Goal: Task Accomplishment & Management: Manage account settings

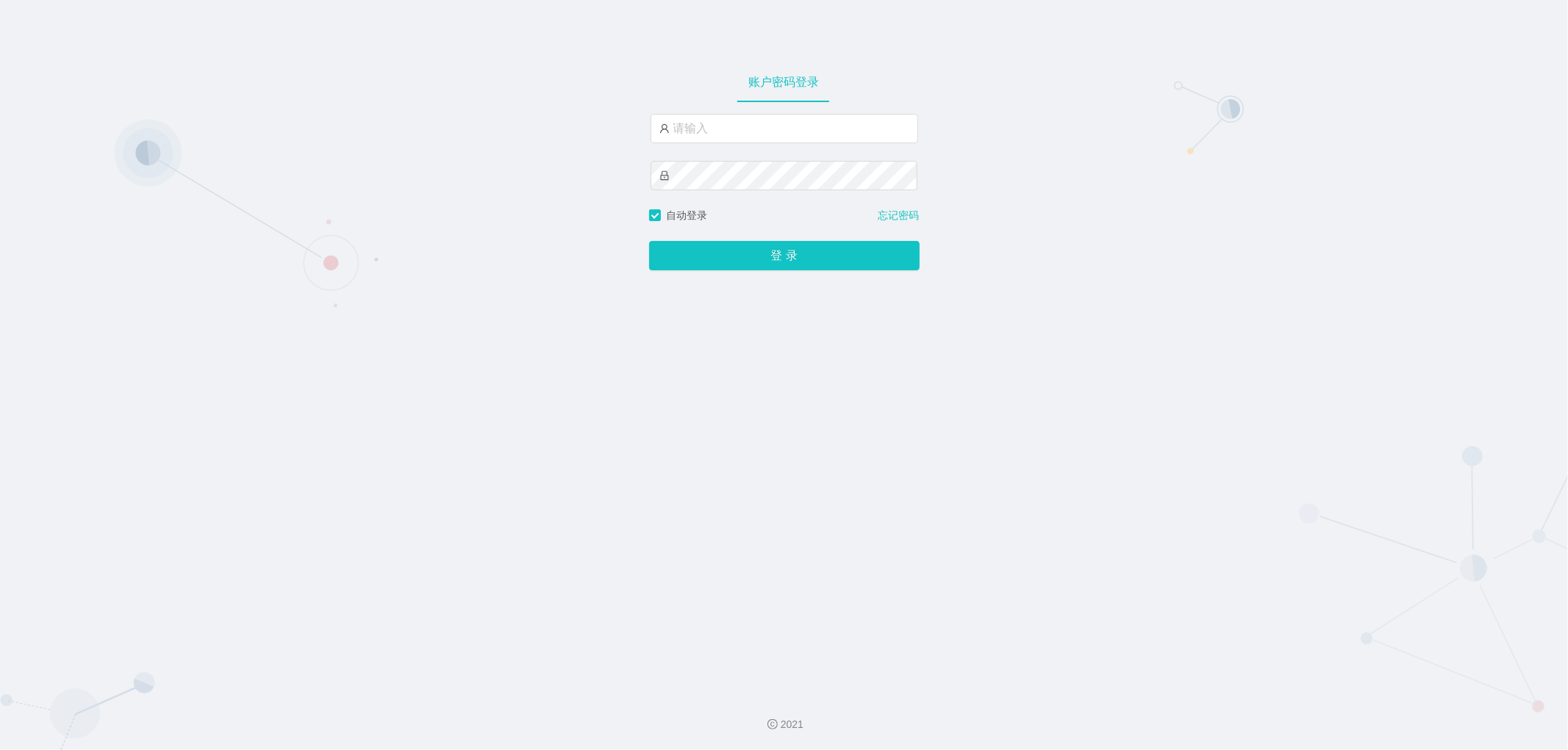
click at [394, 506] on div "账户密码登录 自动登录 忘记密码 登 录" at bounding box center [784, 341] width 1568 height 682
type input "jishu"
click at [744, 250] on button "登 录" at bounding box center [784, 255] width 271 height 29
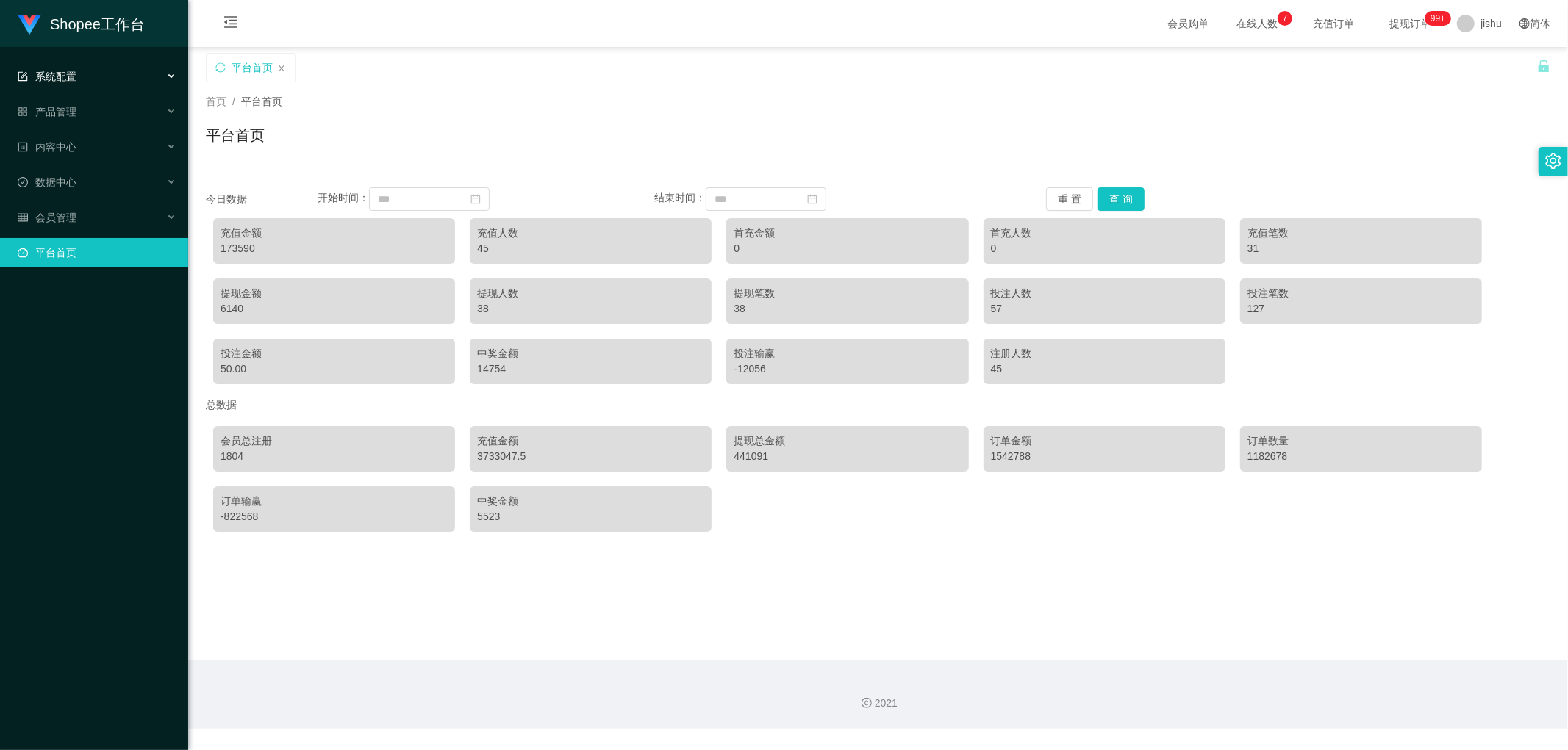
click at [87, 79] on div "系统配置" at bounding box center [94, 76] width 188 height 29
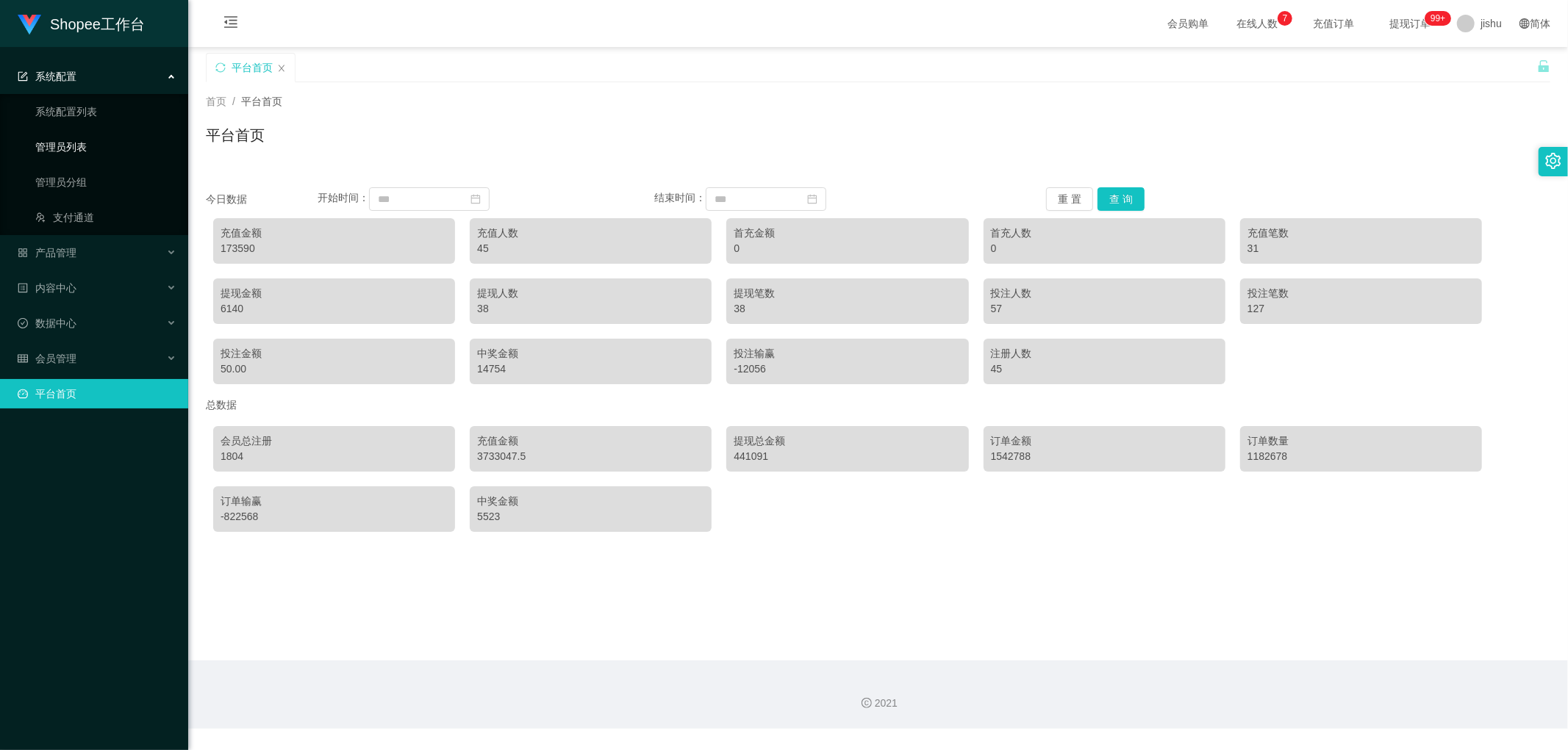
click at [72, 149] on link "管理员列表" at bounding box center [106, 146] width 141 height 29
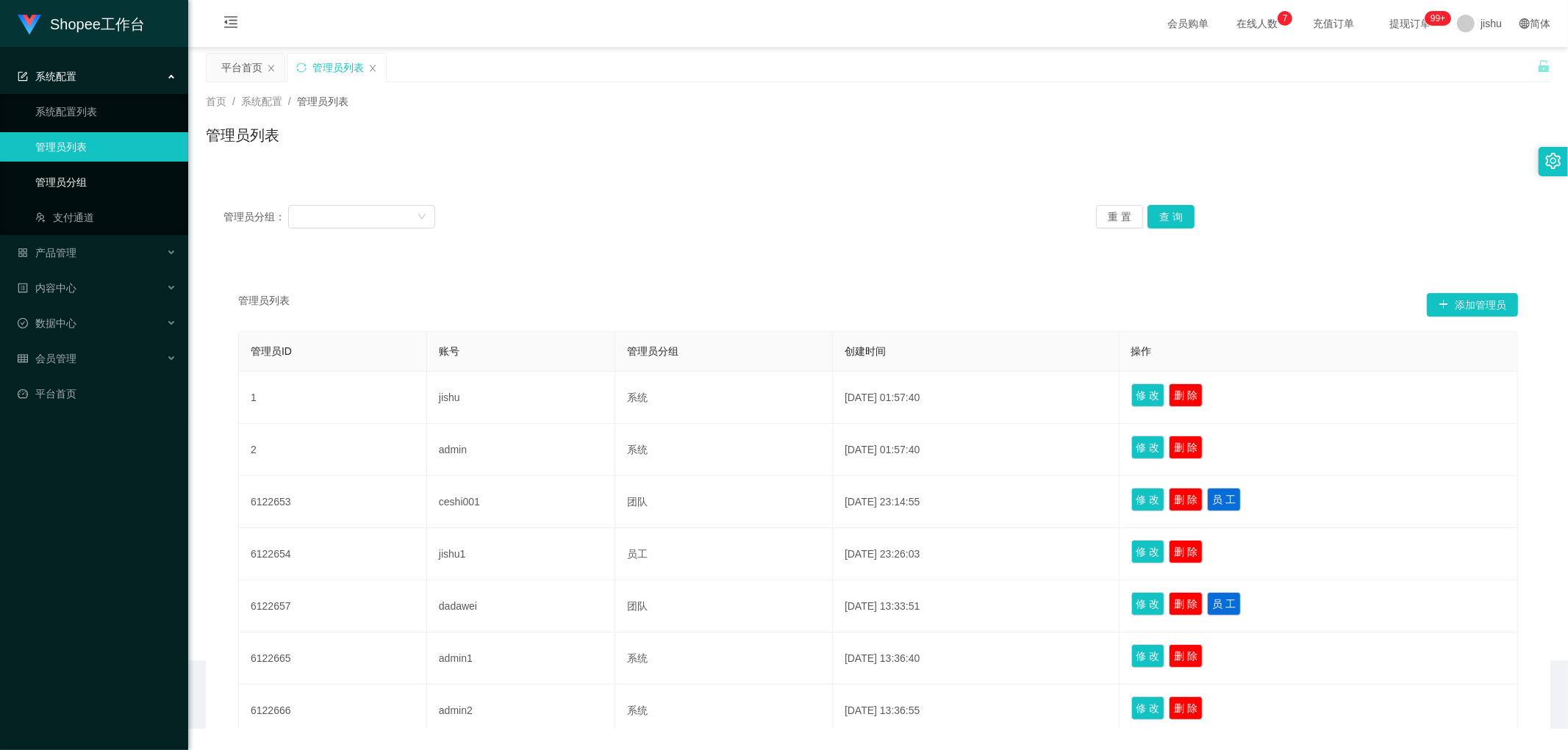
click at [67, 181] on link "管理员分组" at bounding box center [106, 182] width 141 height 29
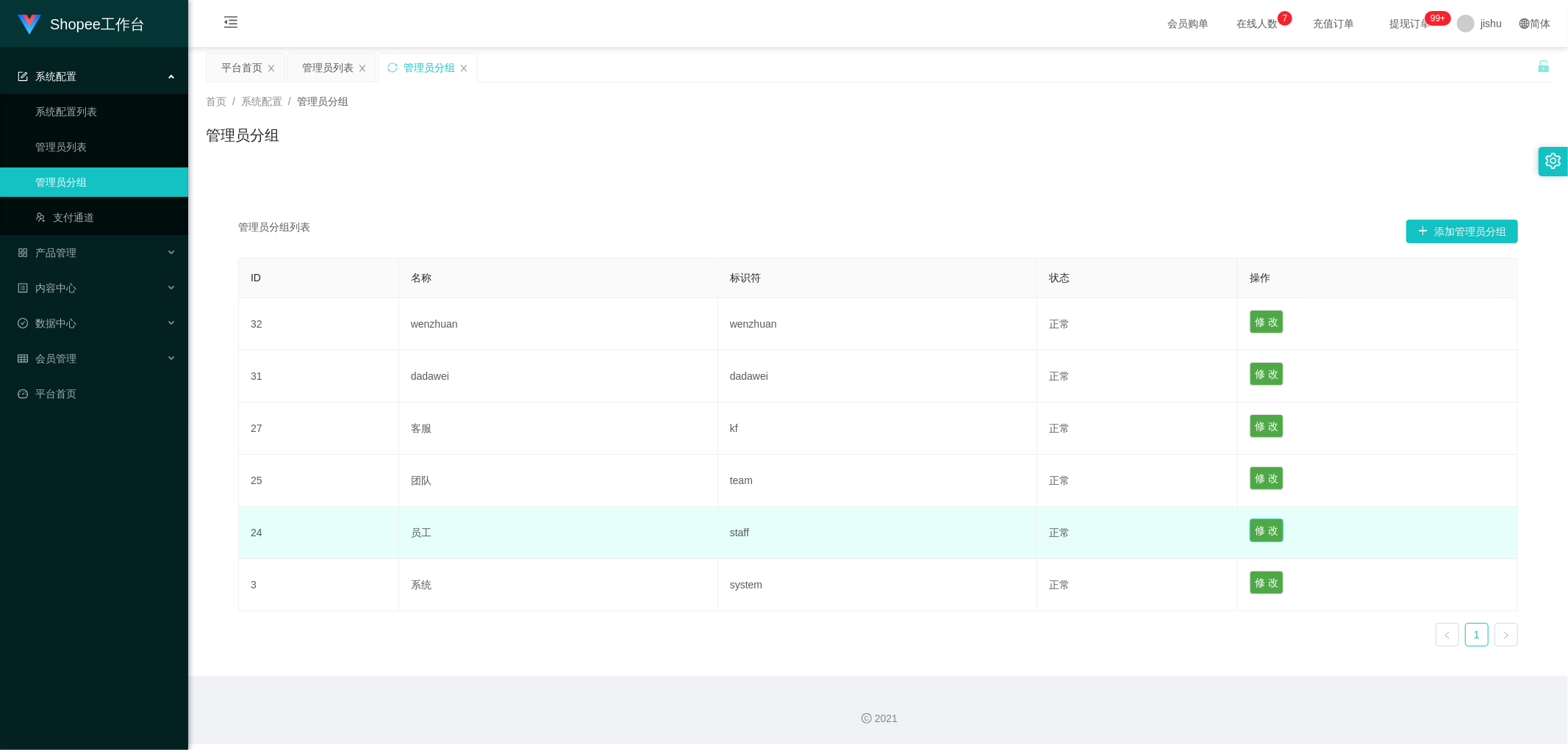
click at [1250, 533] on button "修 改" at bounding box center [1266, 530] width 34 height 23
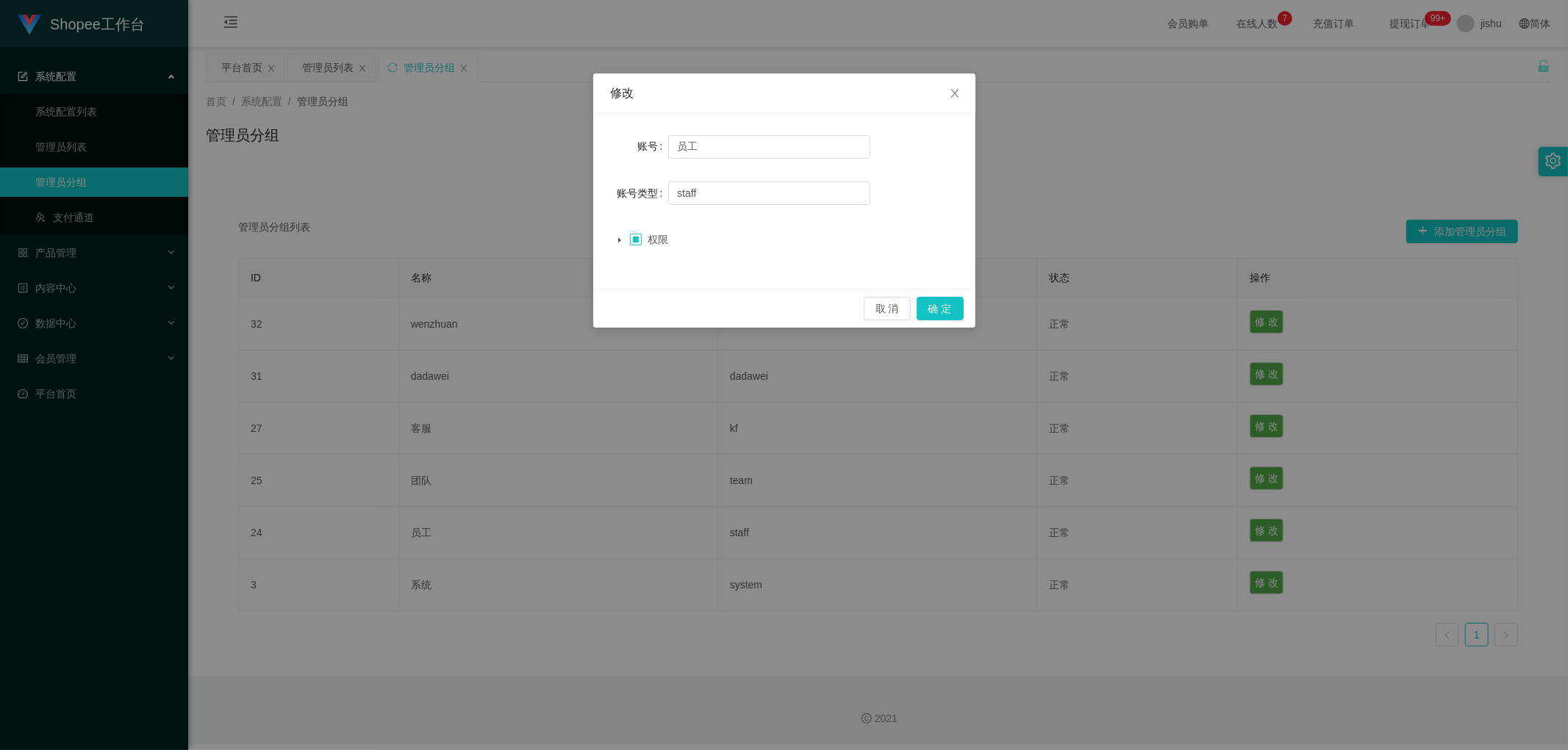
click at [635, 239] on span at bounding box center [636, 240] width 12 height 12
click at [635, 239] on span at bounding box center [636, 240] width 12 height 18
click at [637, 243] on span at bounding box center [636, 240] width 12 height 12
click at [618, 239] on icon "图标: caret-down" at bounding box center [619, 240] width 3 height 5
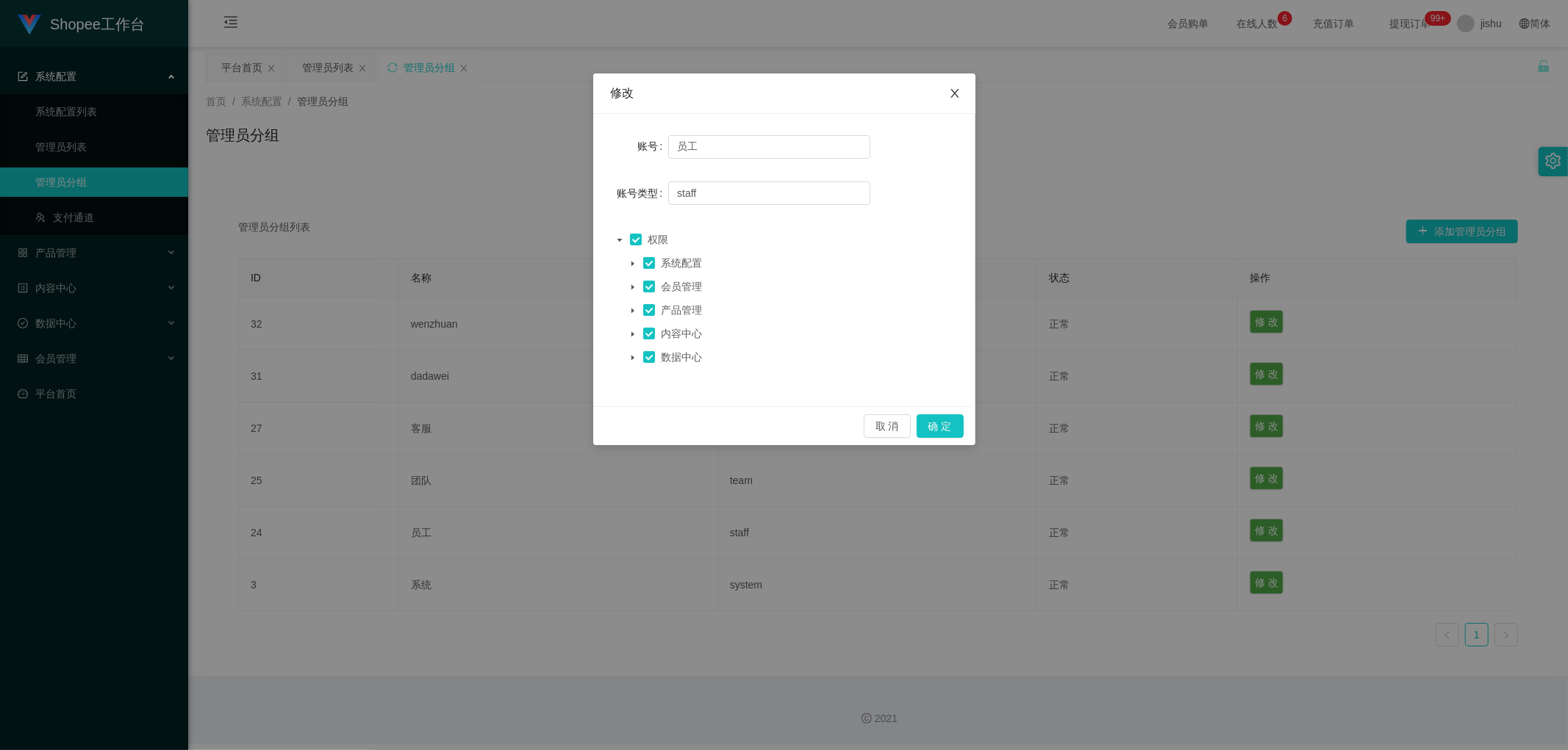
click at [950, 91] on icon "图标: close" at bounding box center [955, 94] width 12 height 12
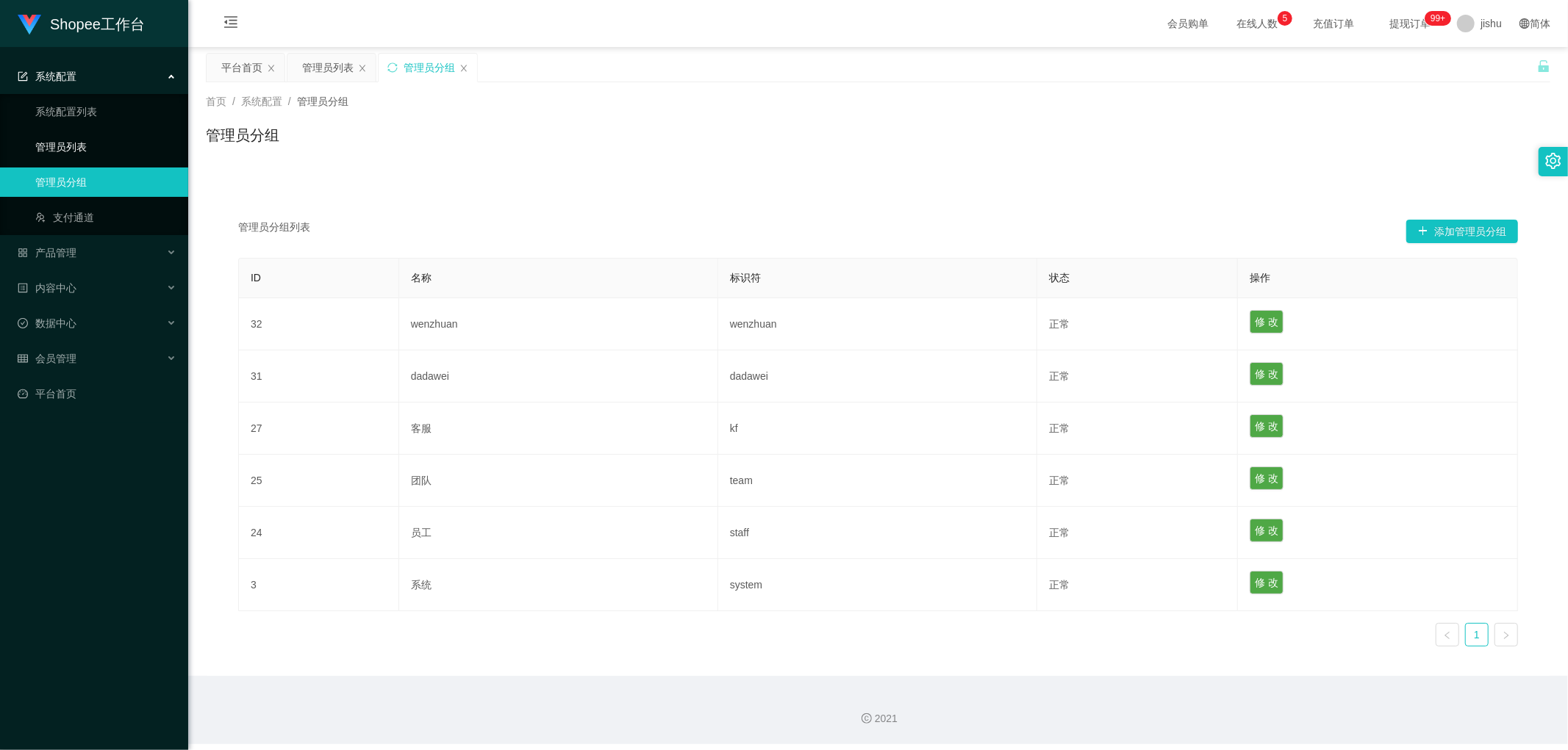
click at [85, 144] on link "管理员列表" at bounding box center [106, 146] width 141 height 29
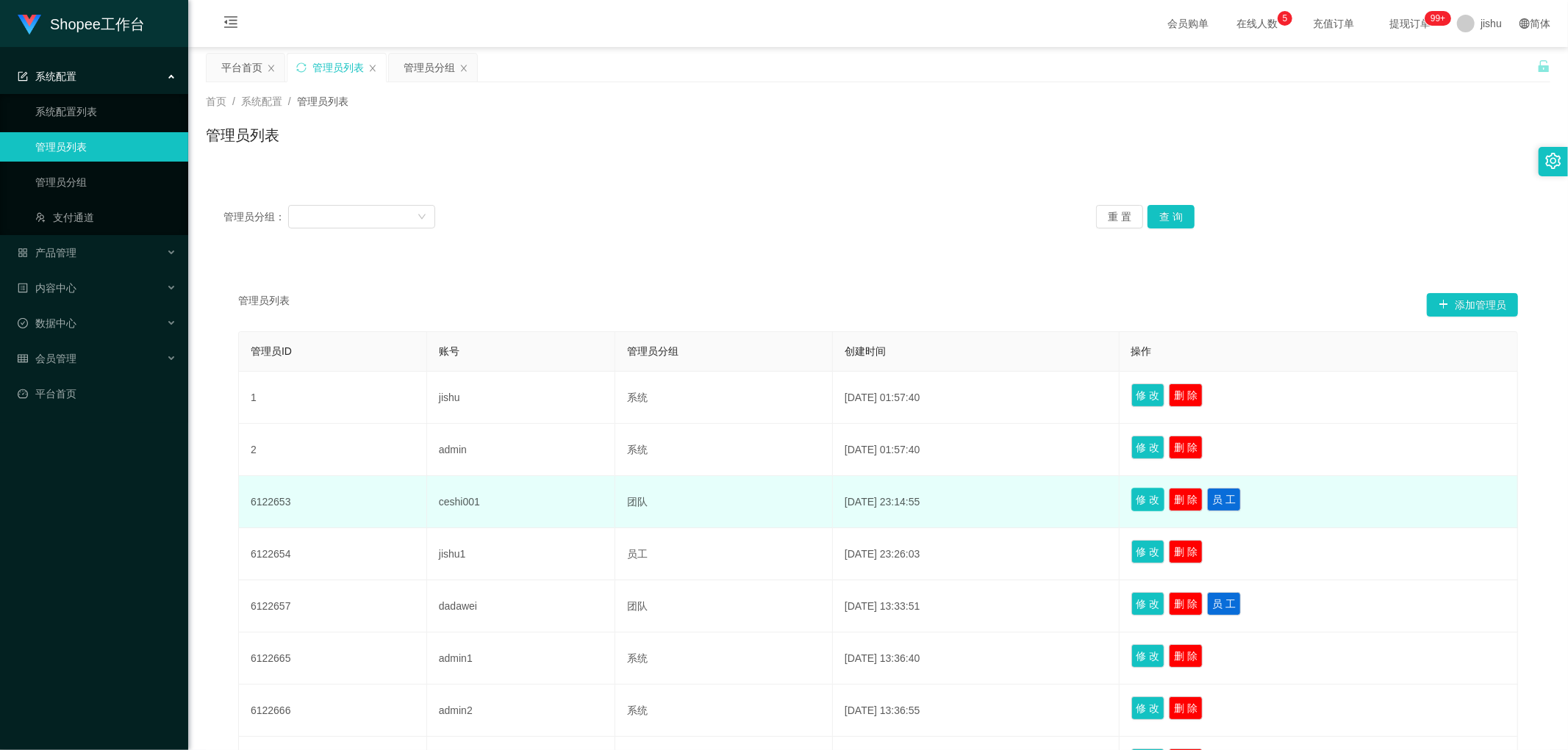
click at [1155, 501] on button "修 改" at bounding box center [1148, 499] width 34 height 23
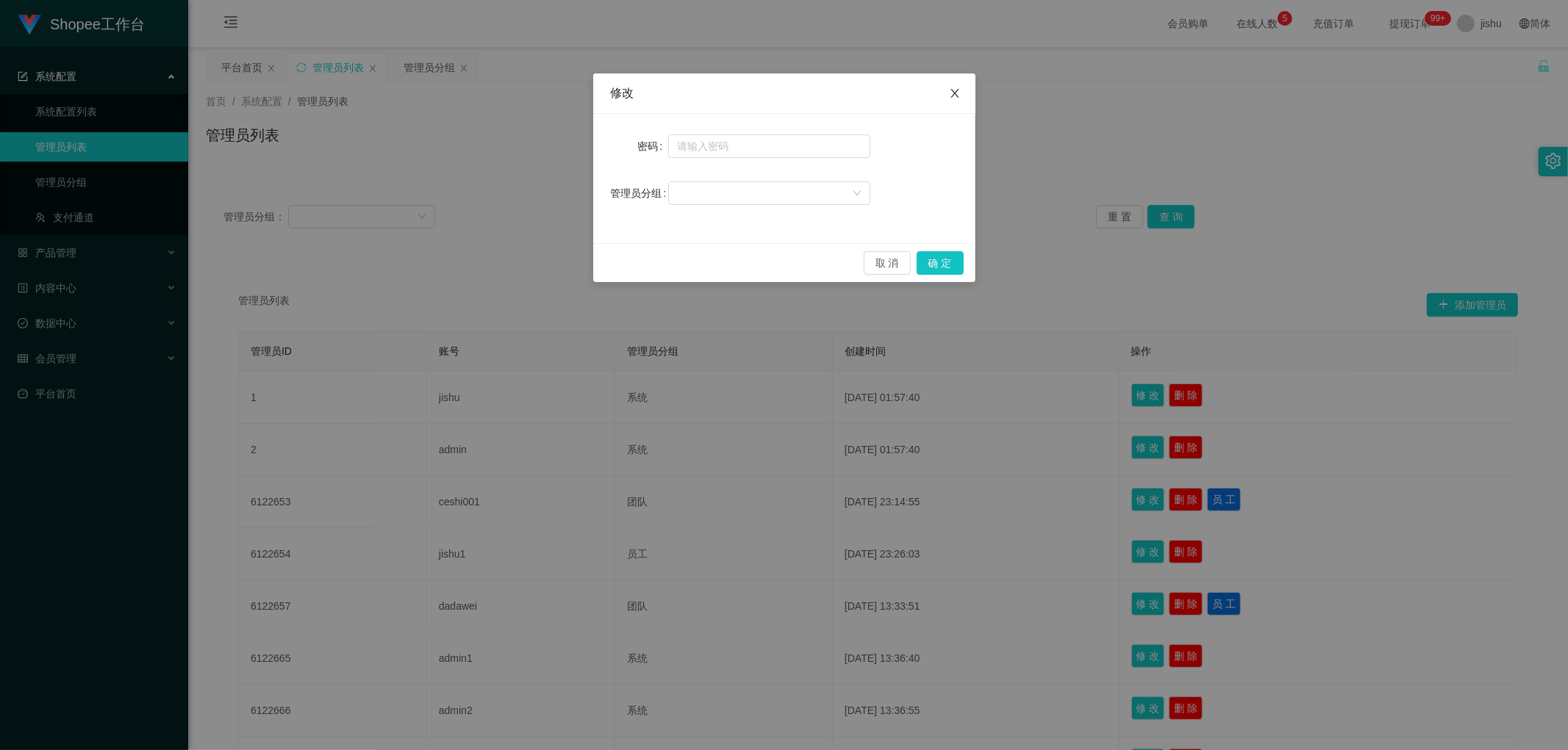
click at [951, 92] on icon "图标: close" at bounding box center [955, 94] width 12 height 12
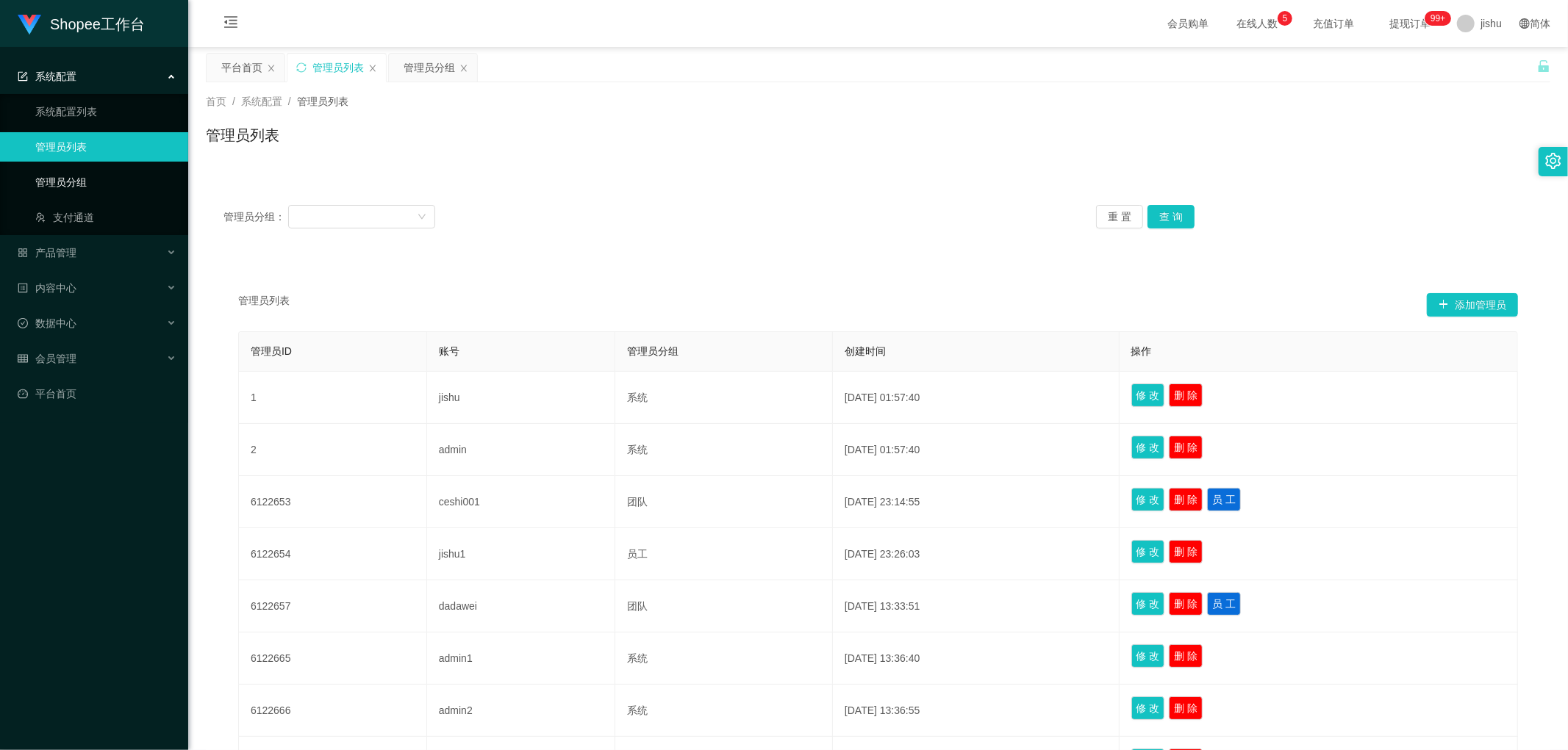
click at [73, 179] on link "管理员分组" at bounding box center [106, 182] width 141 height 29
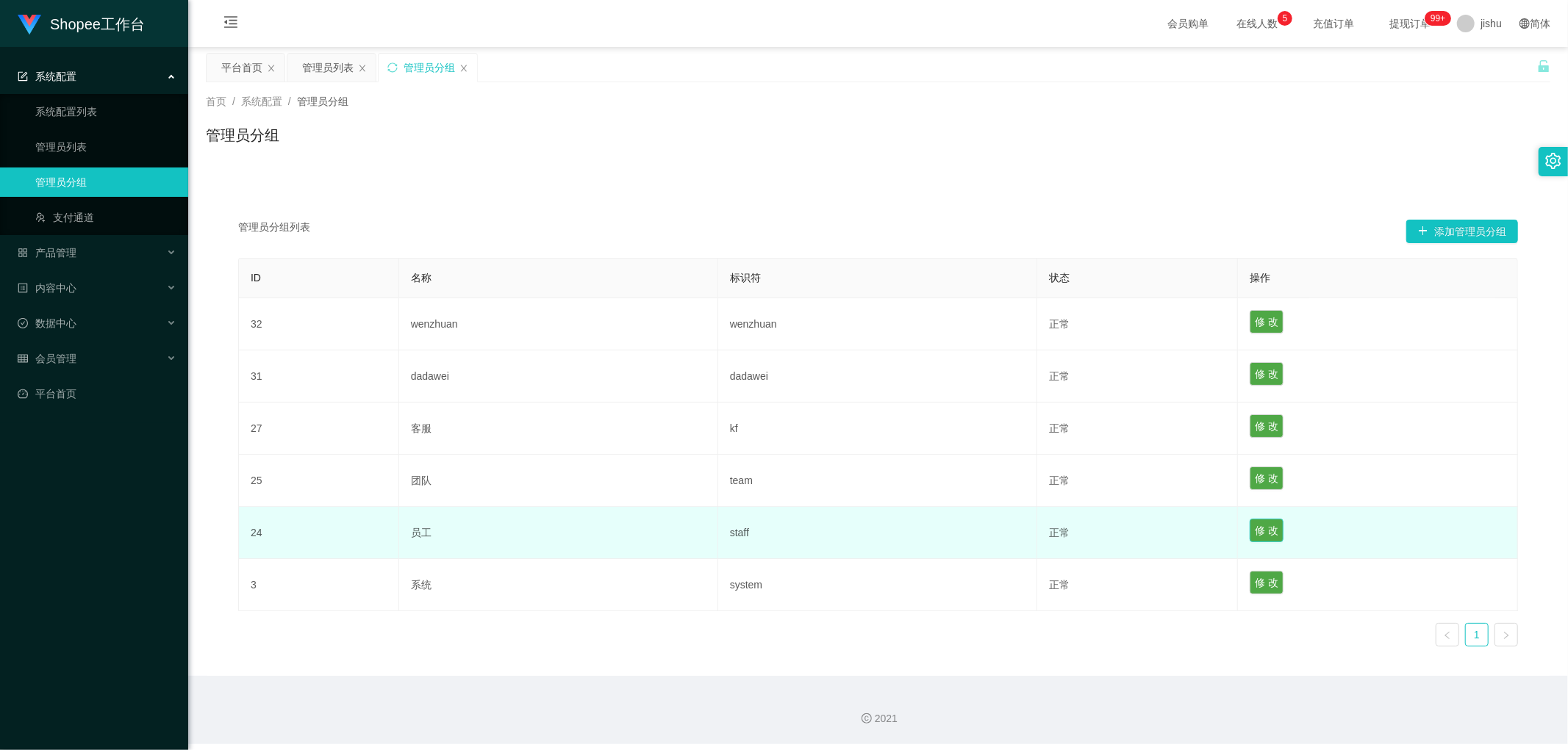
click at [1255, 532] on button "修 改" at bounding box center [1266, 530] width 34 height 23
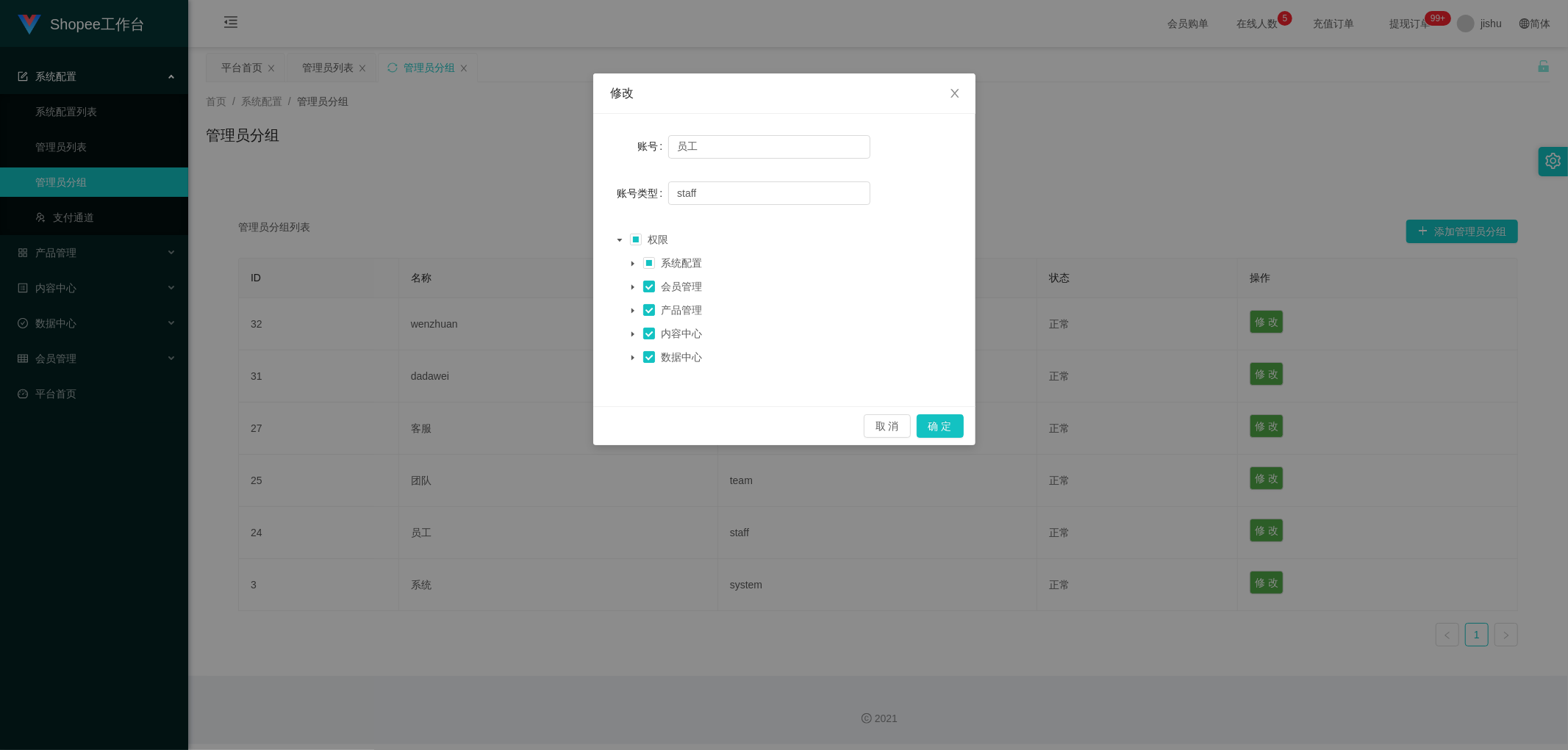
click at [630, 312] on icon "图标: caret-down" at bounding box center [632, 310] width 3 height 5
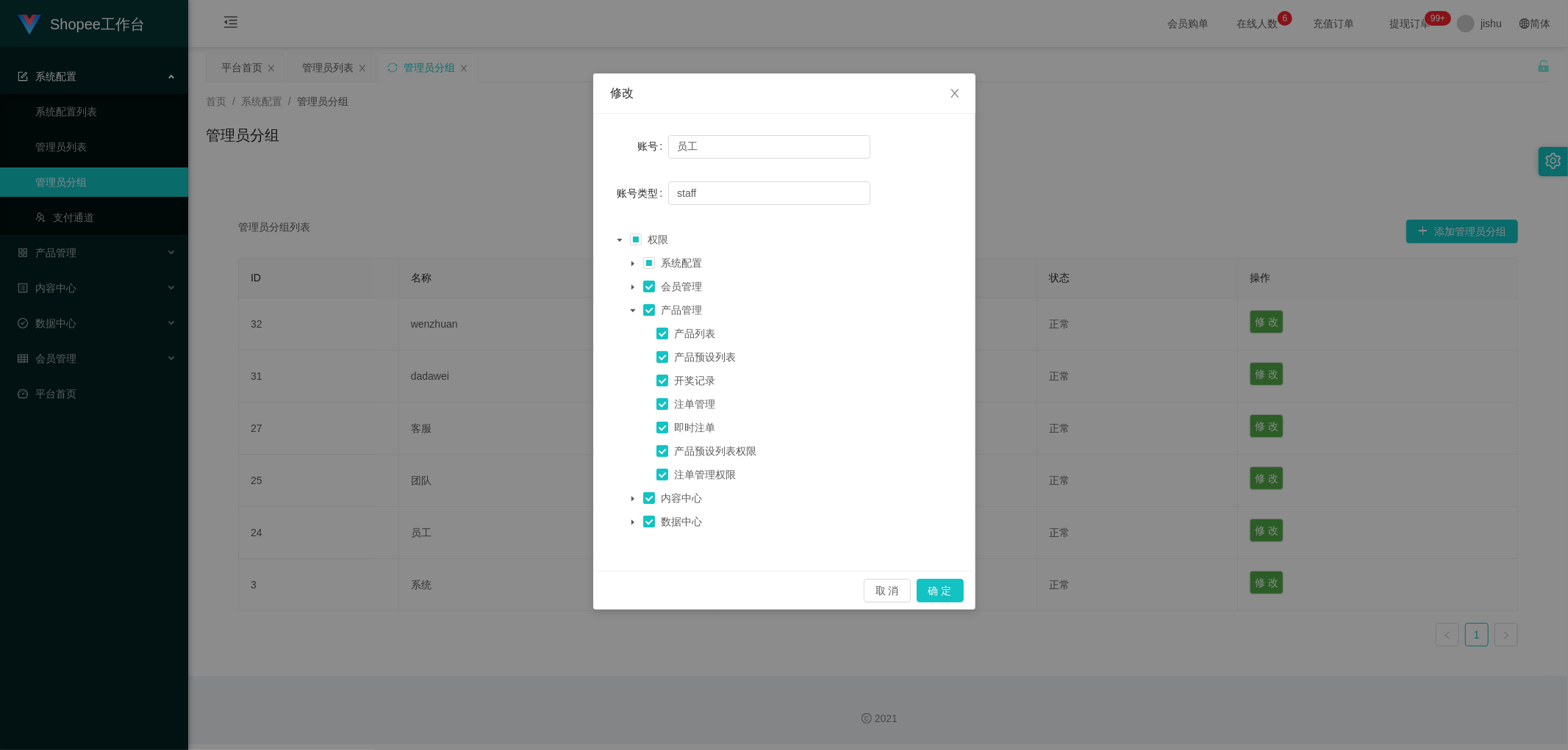
click at [630, 260] on icon "图标: caret-down" at bounding box center [633, 264] width 7 height 7
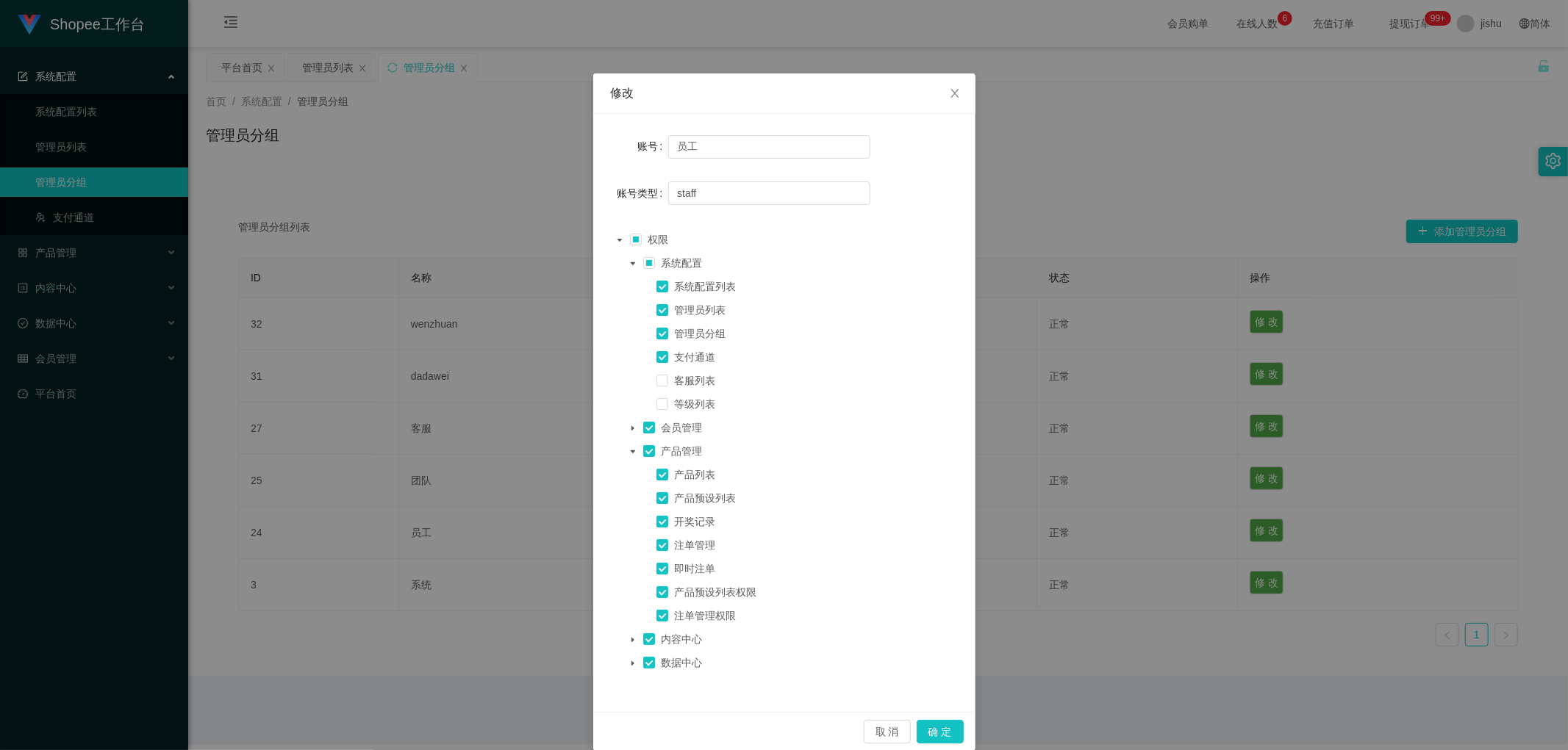
scroll to position [20, 0]
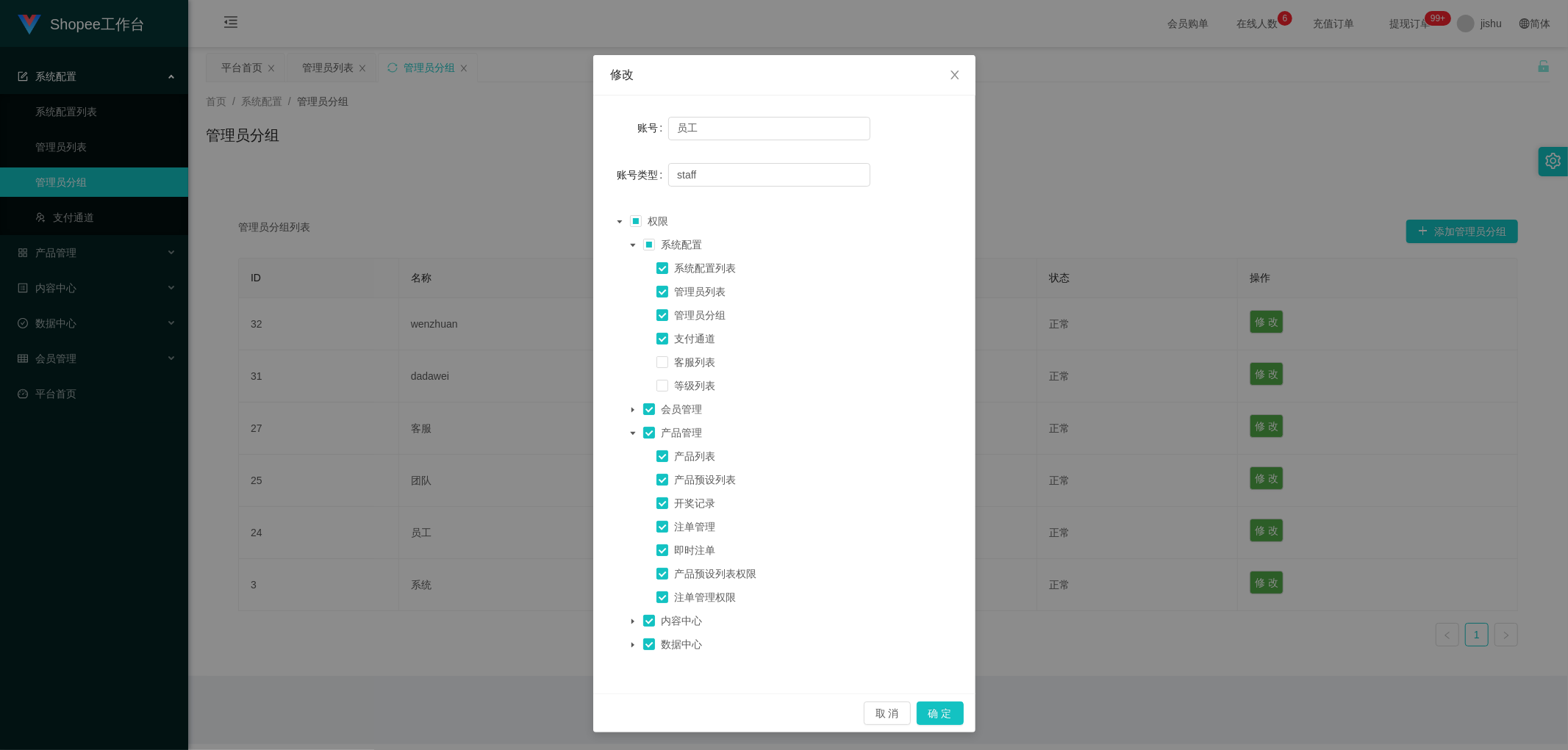
click at [630, 408] on icon "图标: caret-down" at bounding box center [632, 409] width 3 height 5
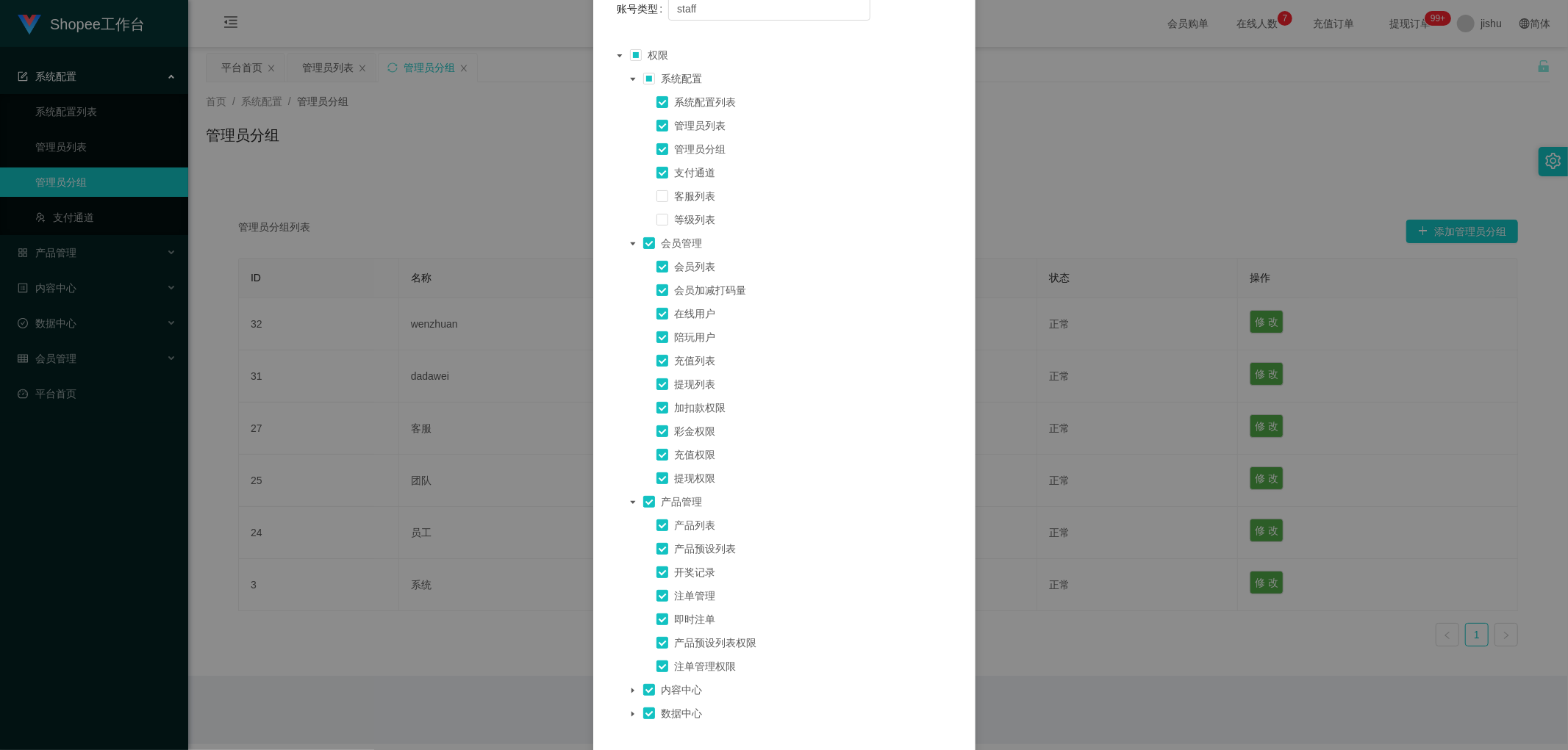
scroll to position [258, 0]
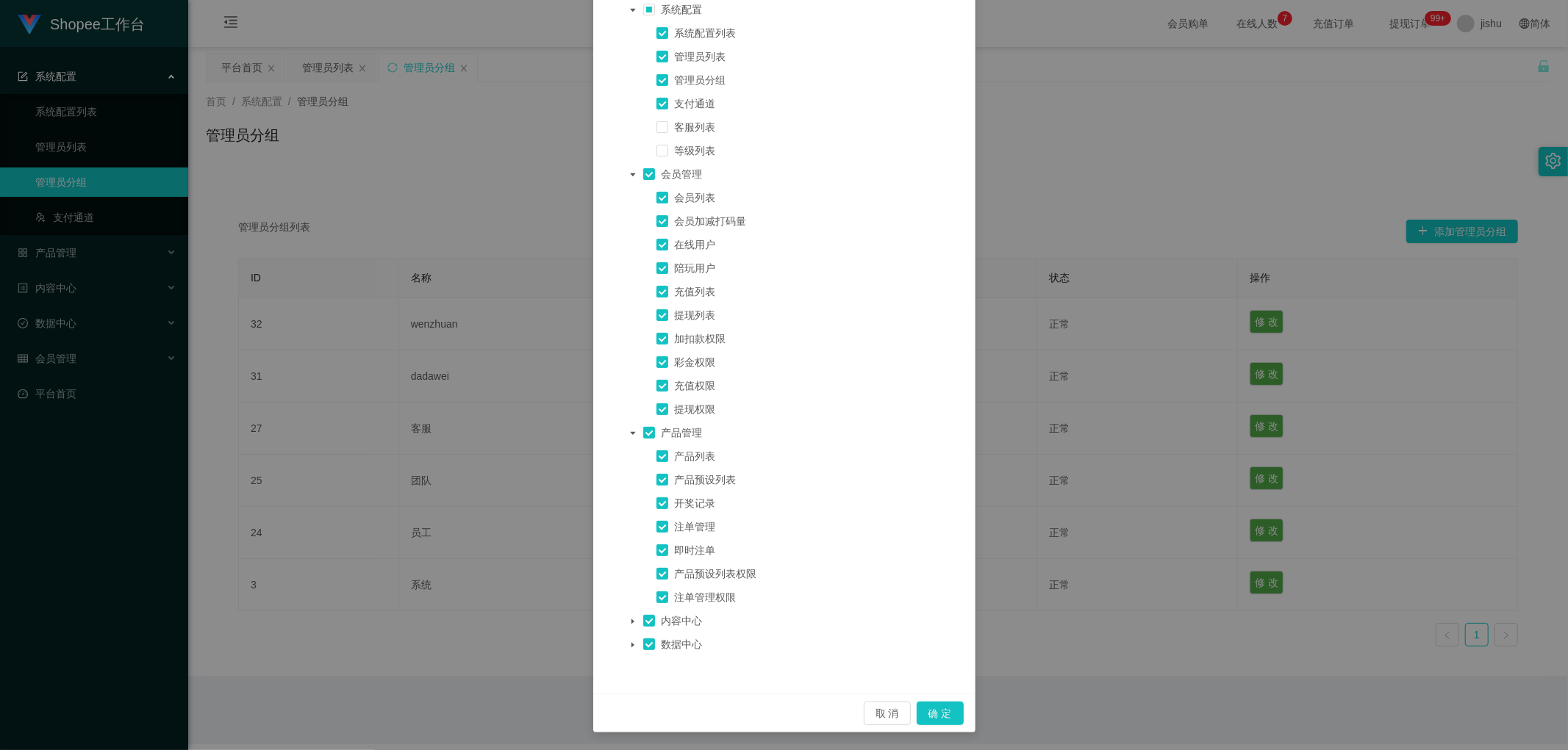
click at [629, 645] on icon "图标: caret-down" at bounding box center [633, 645] width 7 height 7
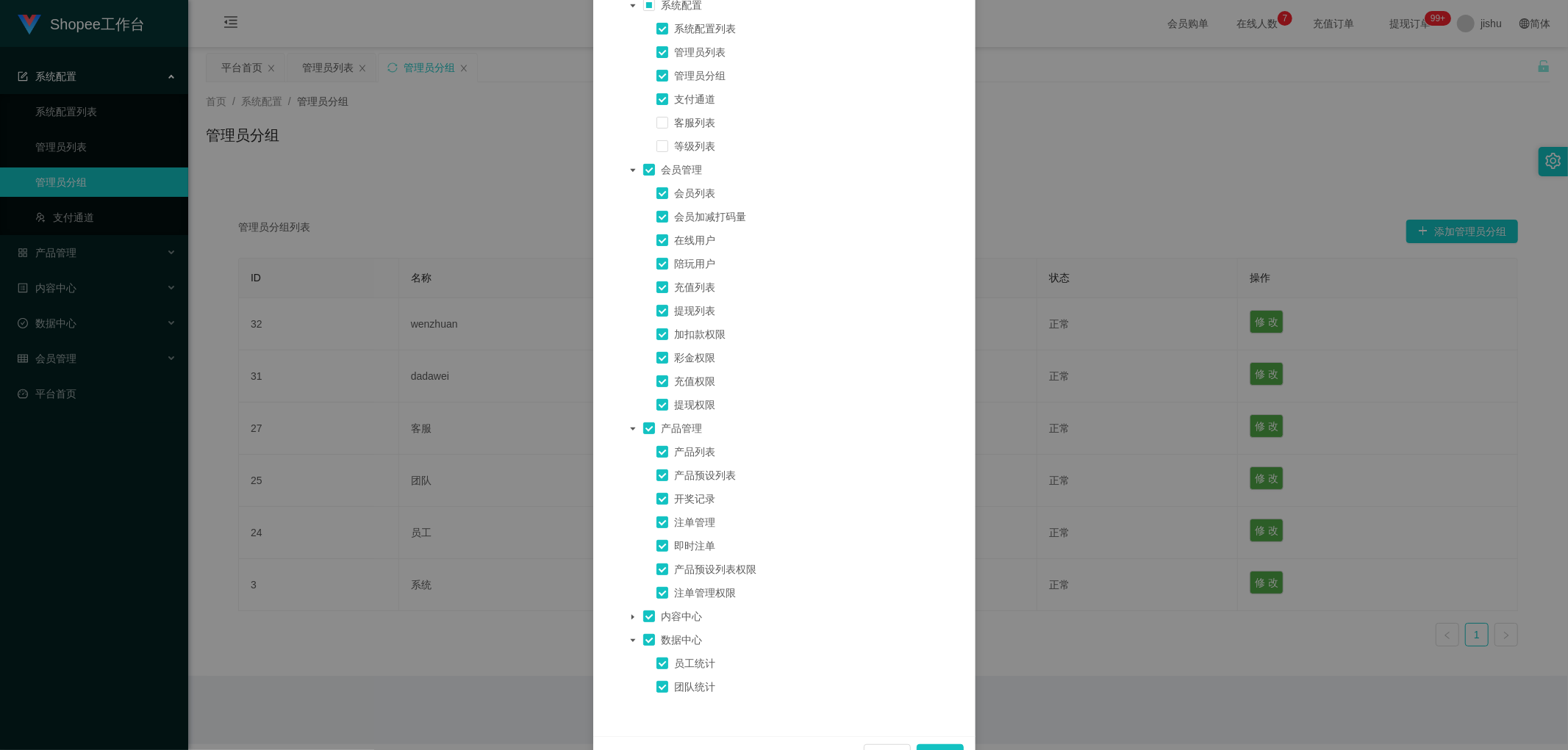
scroll to position [305, 0]
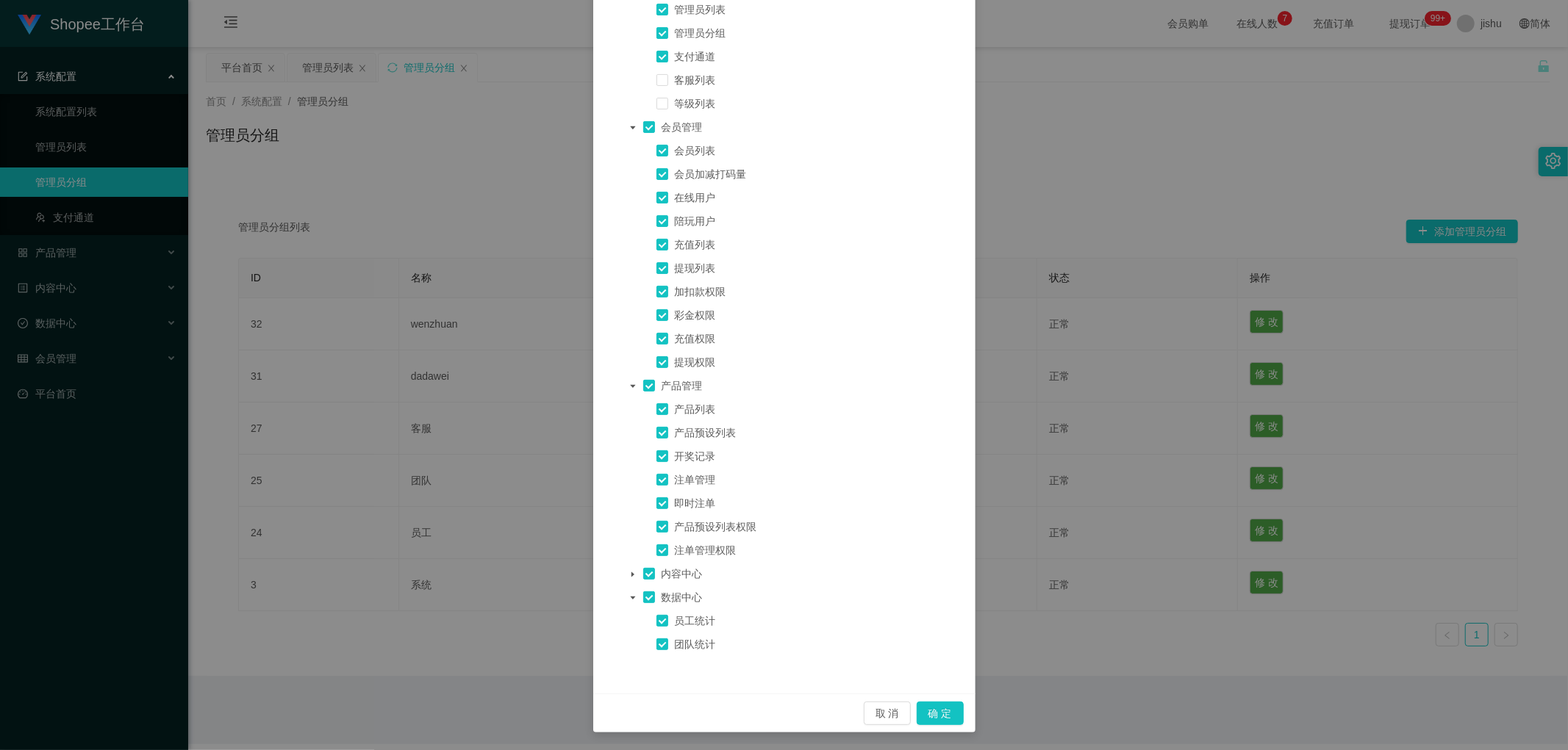
click at [629, 576] on icon "图标: caret-down" at bounding box center [633, 575] width 7 height 7
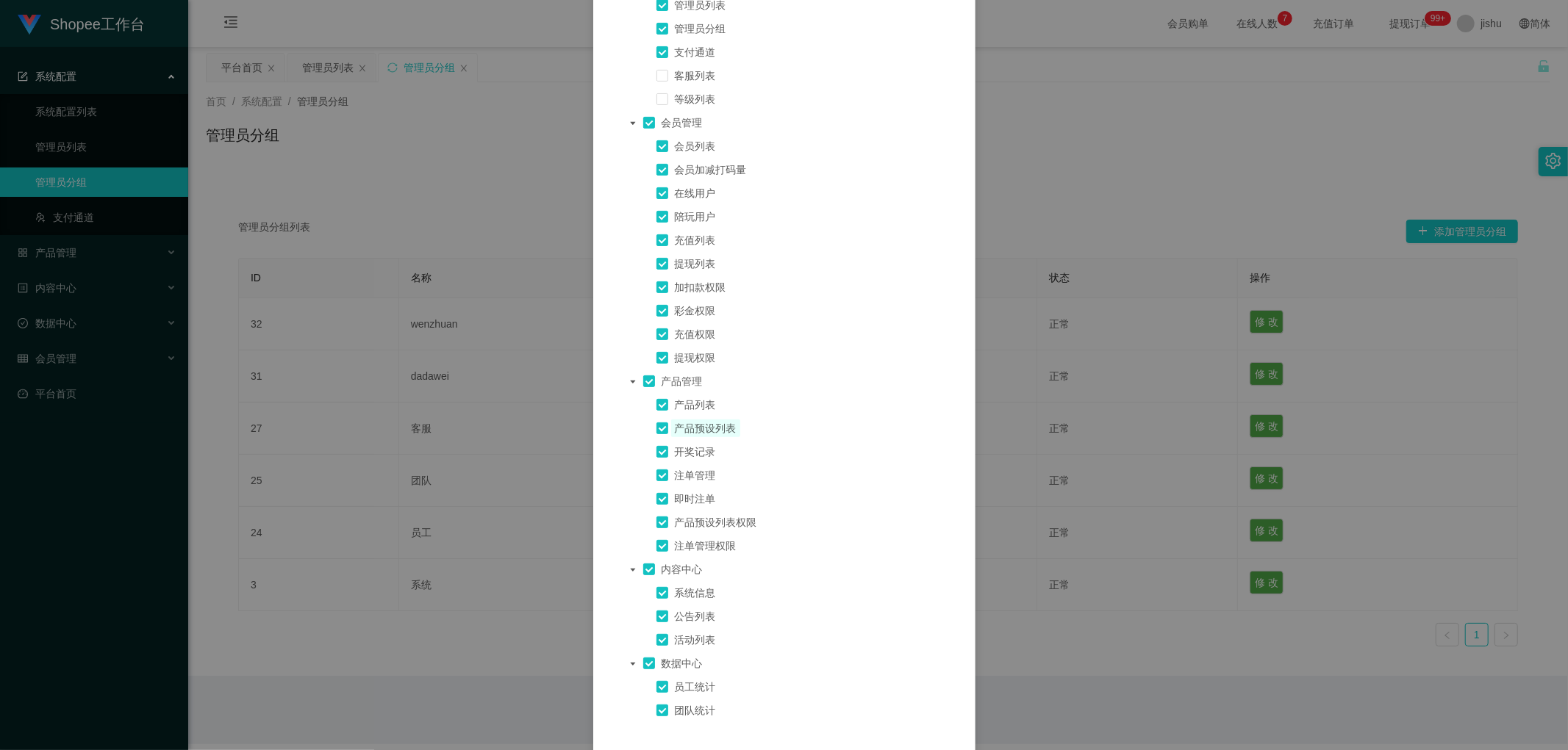
scroll to position [60, 0]
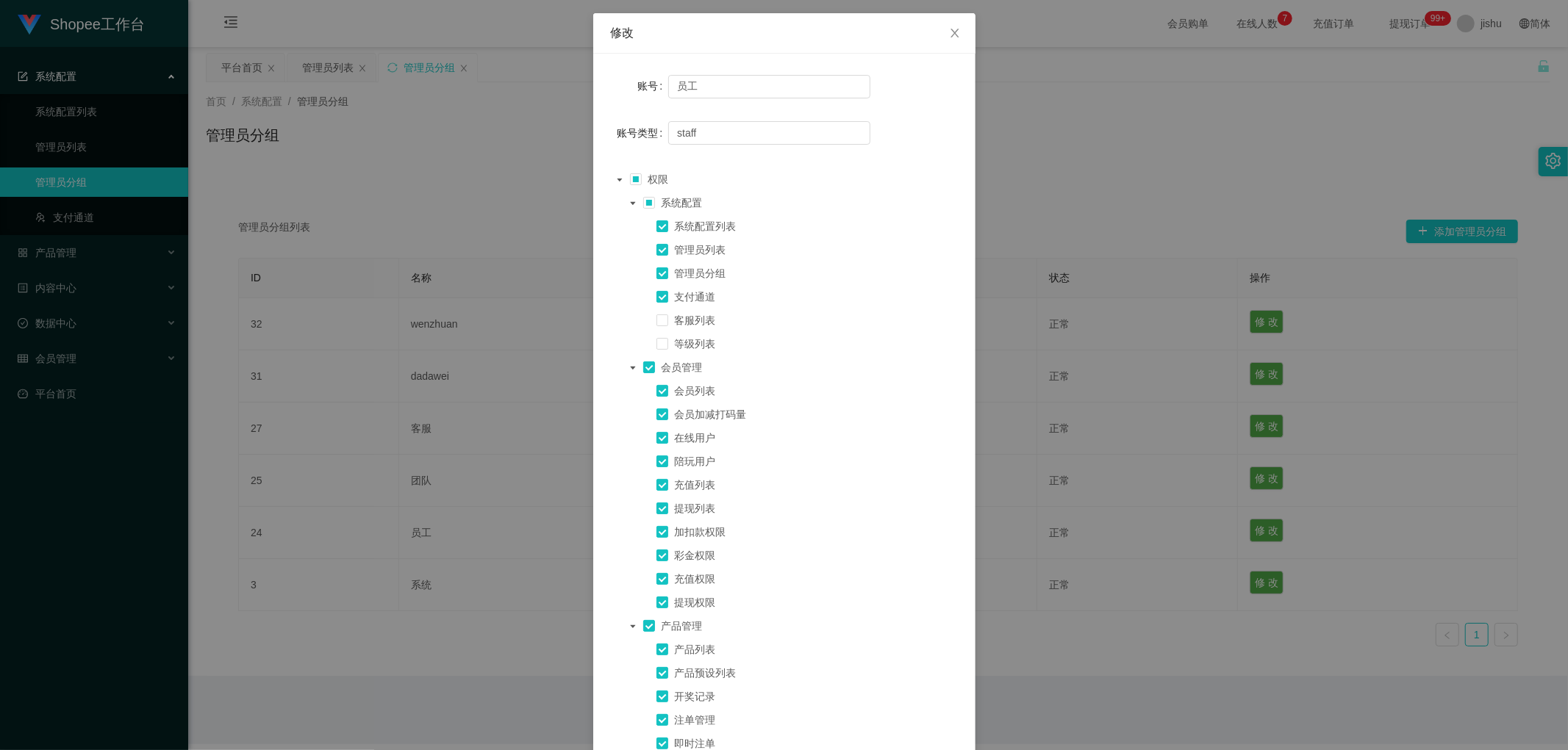
click at [1091, 160] on div "修改 账号 员工 账号类型 staff 权限 系统配置 系统配置列表 管理员列表 管理员分组 支付通道 客服列表 等级列表 会员管理 会员列表 会员加减打码量…" at bounding box center [784, 375] width 1568 height 750
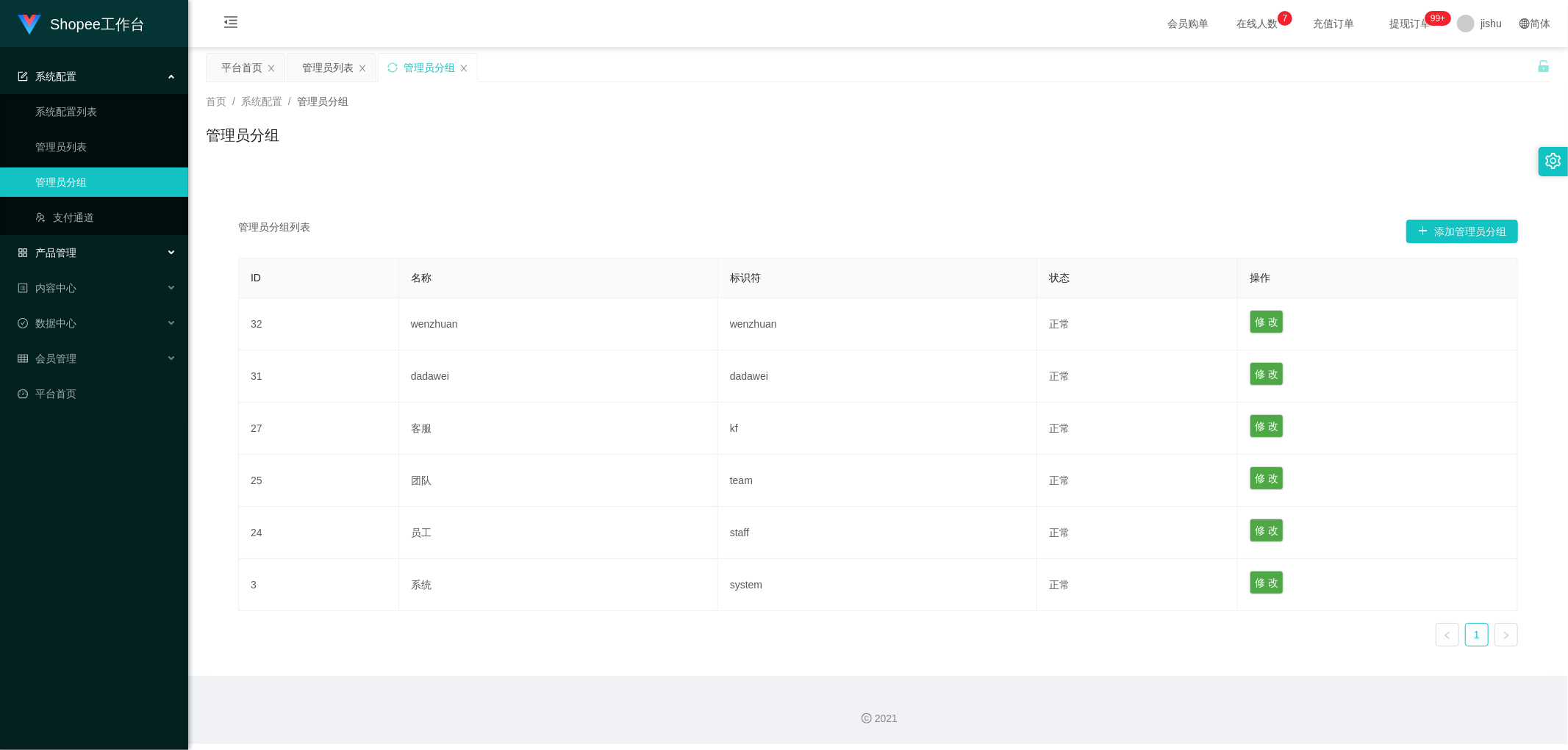
click at [97, 254] on div "产品管理" at bounding box center [94, 252] width 188 height 29
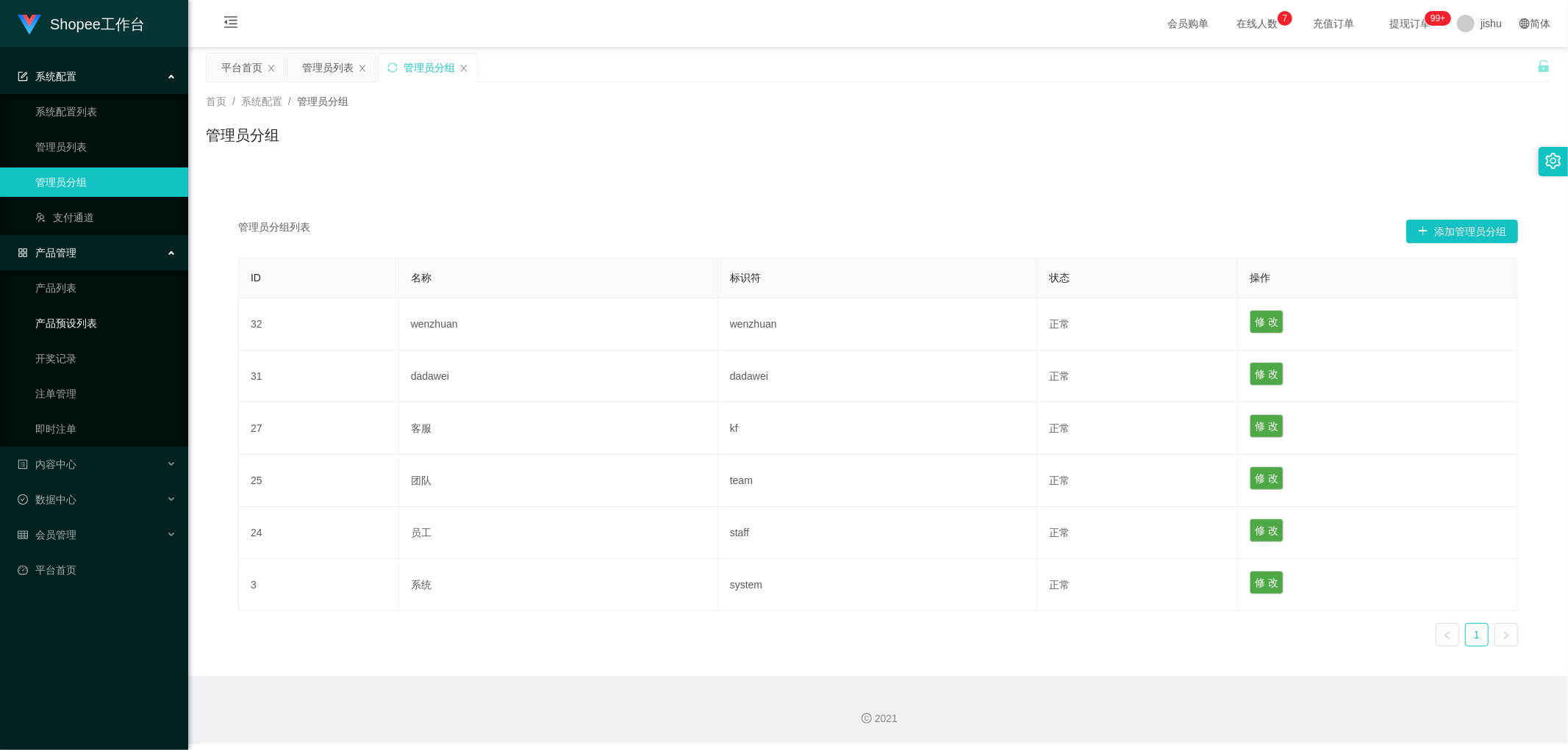
click at [101, 320] on link "产品预设列表" at bounding box center [106, 323] width 141 height 29
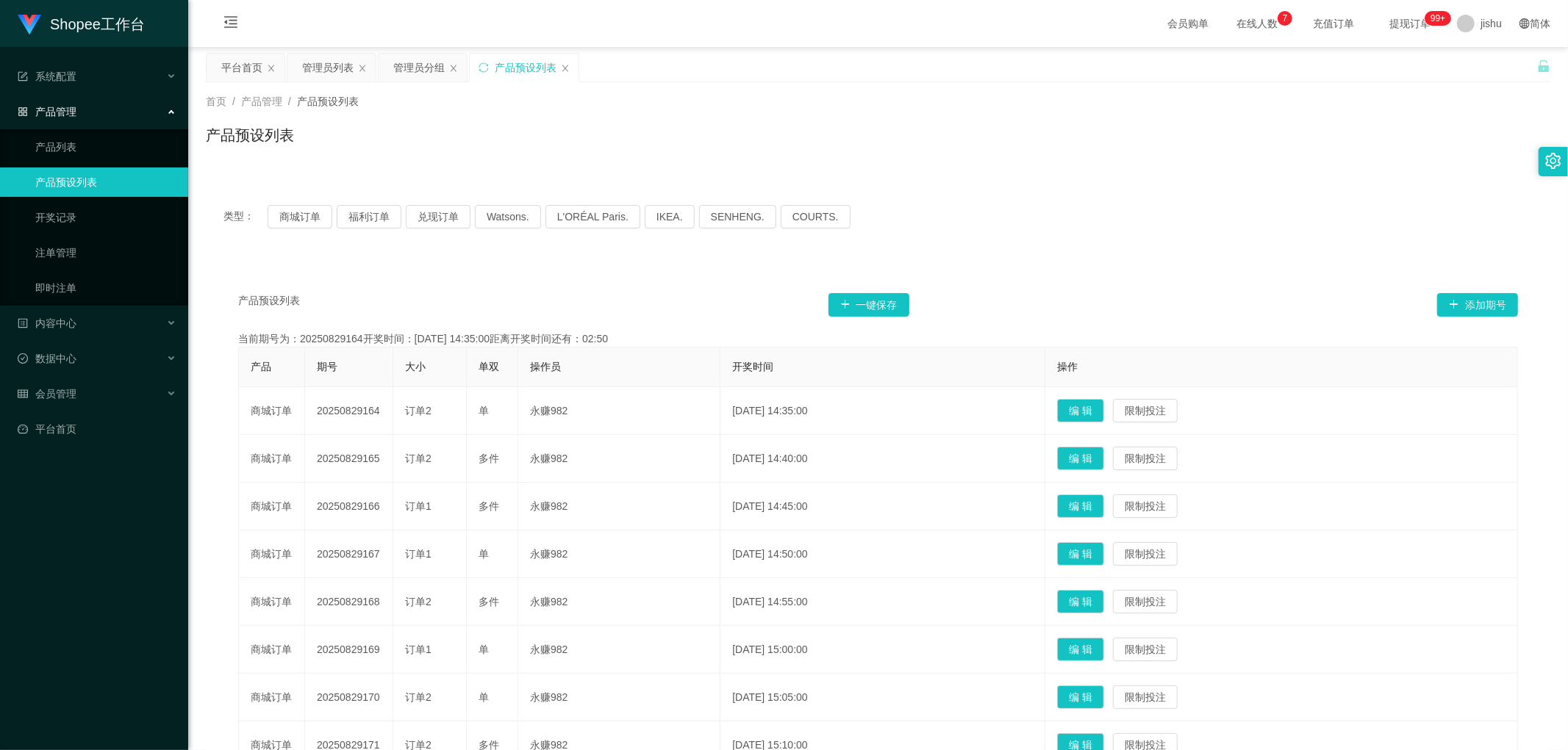
click at [635, 274] on div "产品预设列表 一键保存 添加期号 当前期号为：20250829164开奖时间：2025-08-29 14:35:00距离开奖时间还有：02:50 产品 期号 …" at bounding box center [878, 595] width 1344 height 668
